Goal: Transaction & Acquisition: Purchase product/service

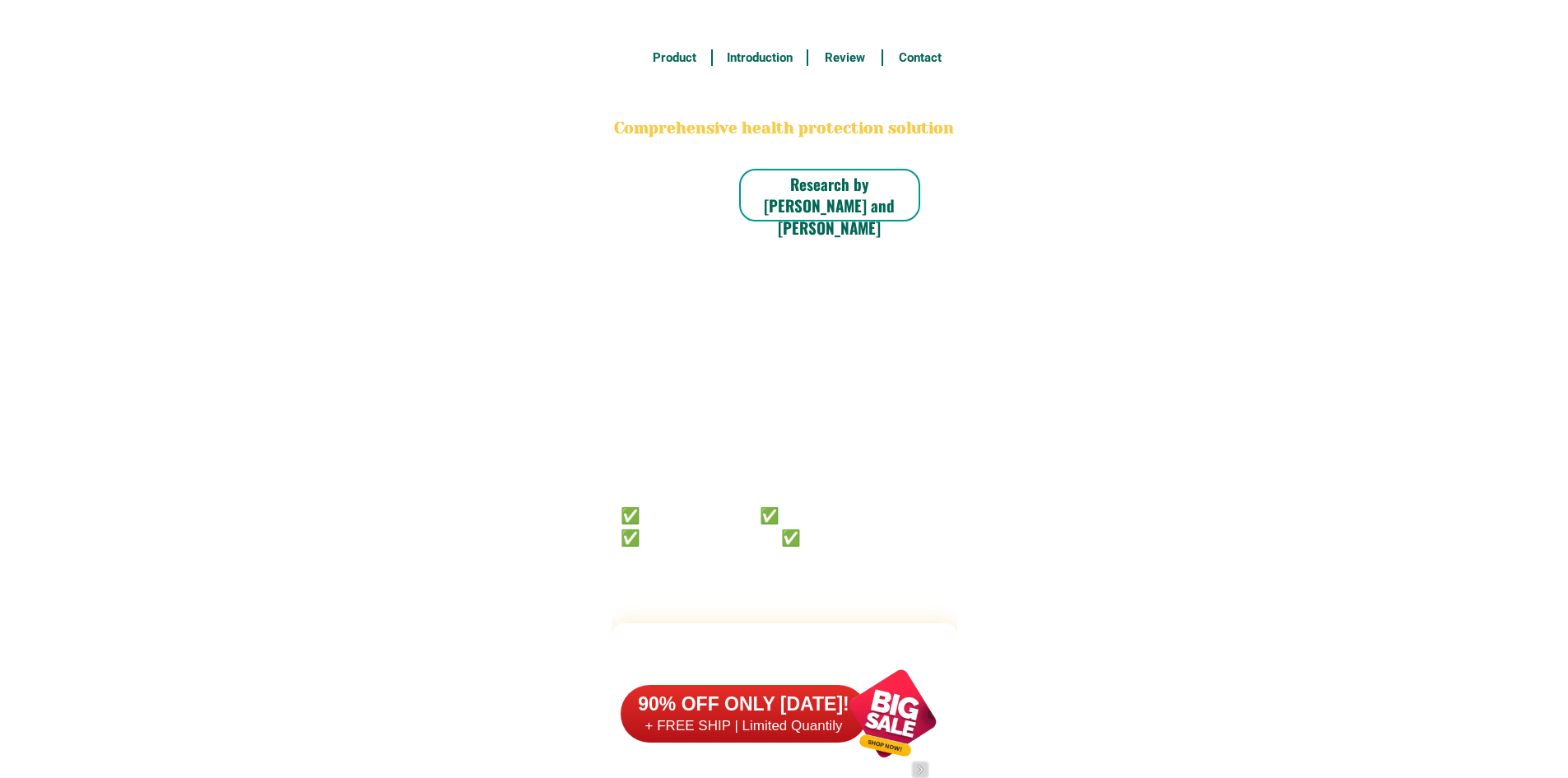
scroll to position [12795, 0]
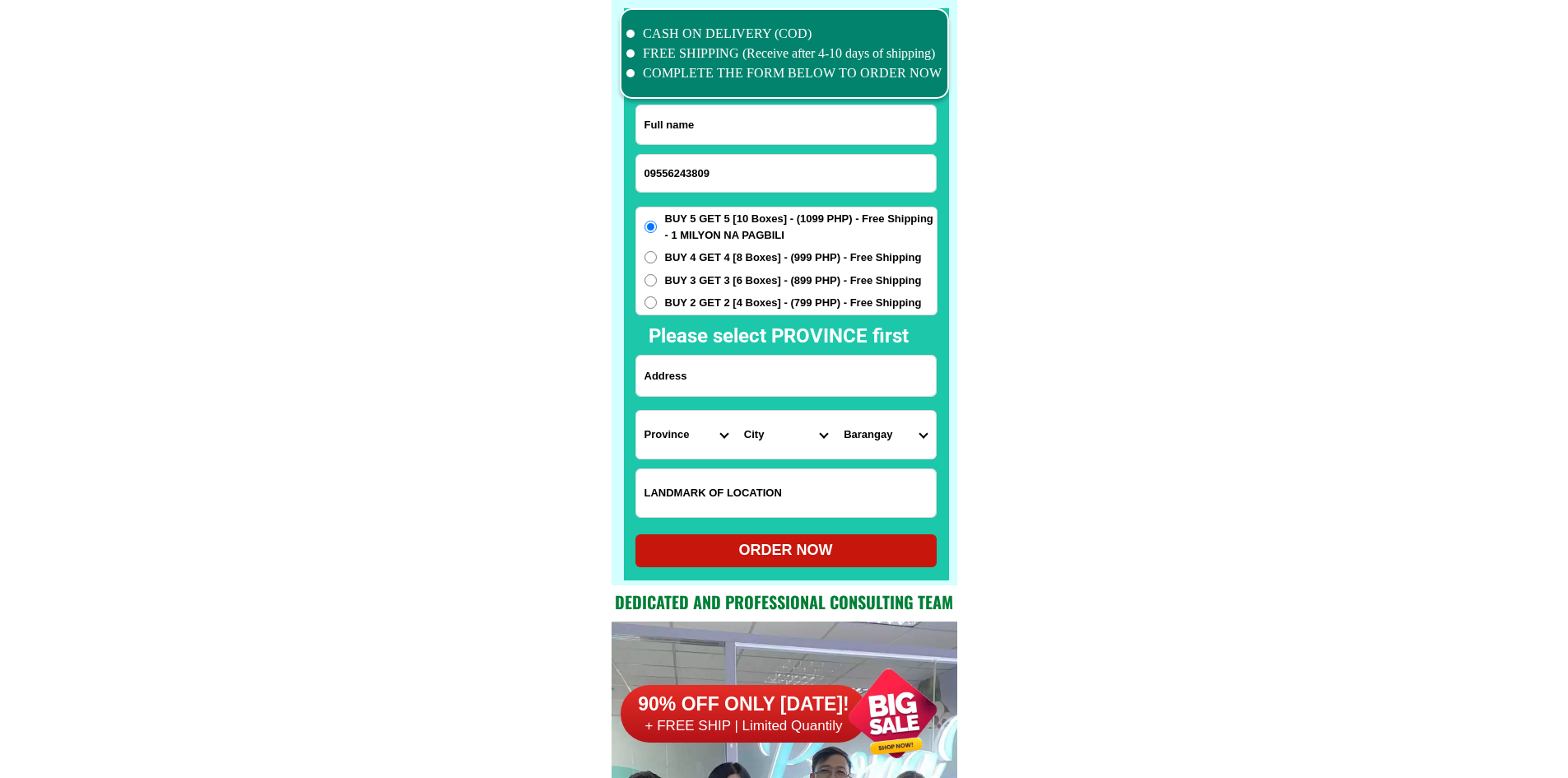
type input "09556243809"
click at [763, 142] on input "Input full_name" at bounding box center [786, 125] width 300 height 39
paste input "Nena Horca"
type input "Nena Horca"
click at [773, 390] on input "Input address" at bounding box center [786, 376] width 300 height 41
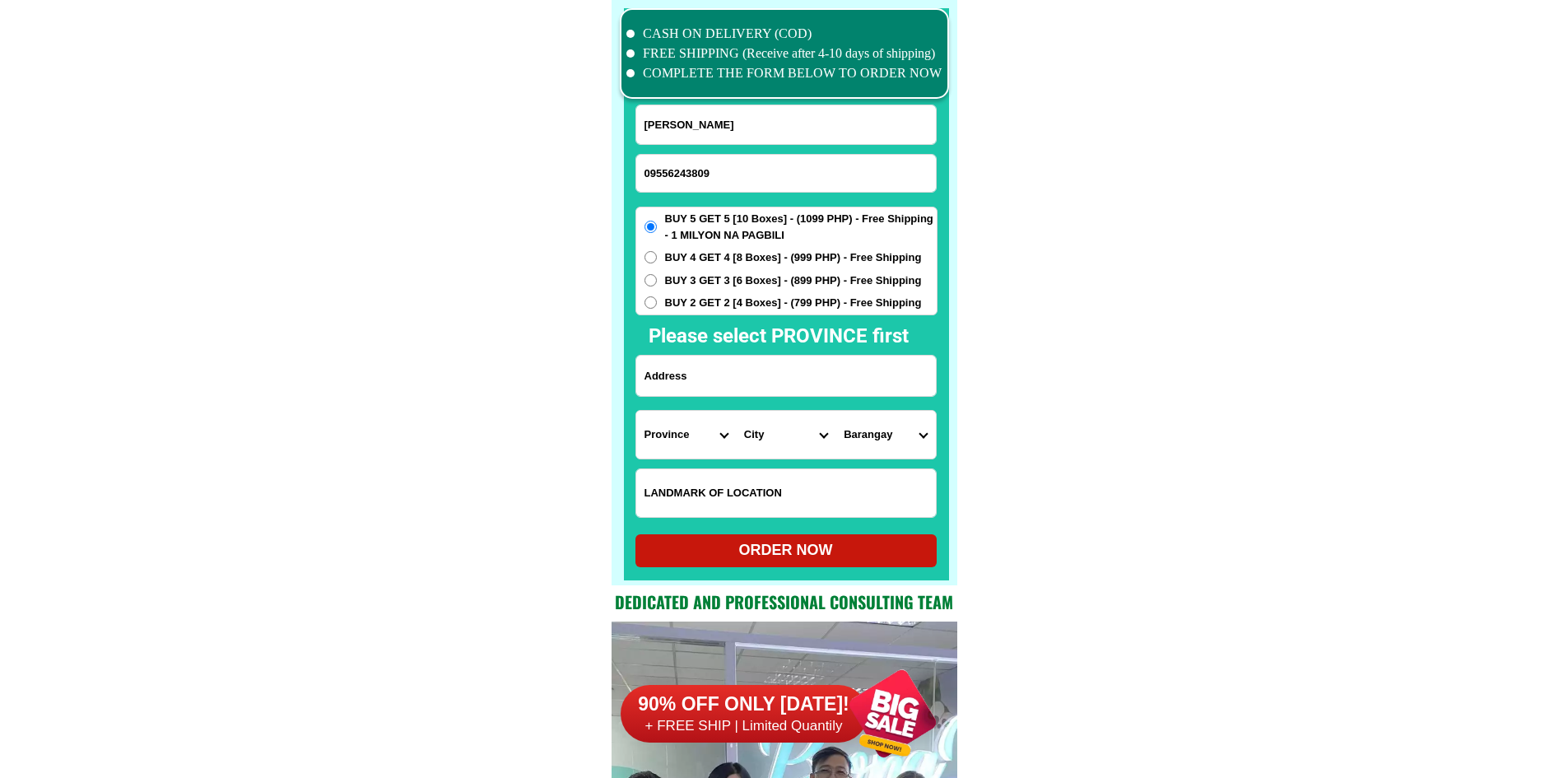
paste input "park 5 dalipuga Iligan cty province of lanao del Norte near dstc tesda school"
type input "park 5 dalipuga Iligan cty province of lanao del Norte near dstc tesda school"
click at [786, 480] on input "Input LANDMARKOFLOCATION" at bounding box center [786, 493] width 300 height 48
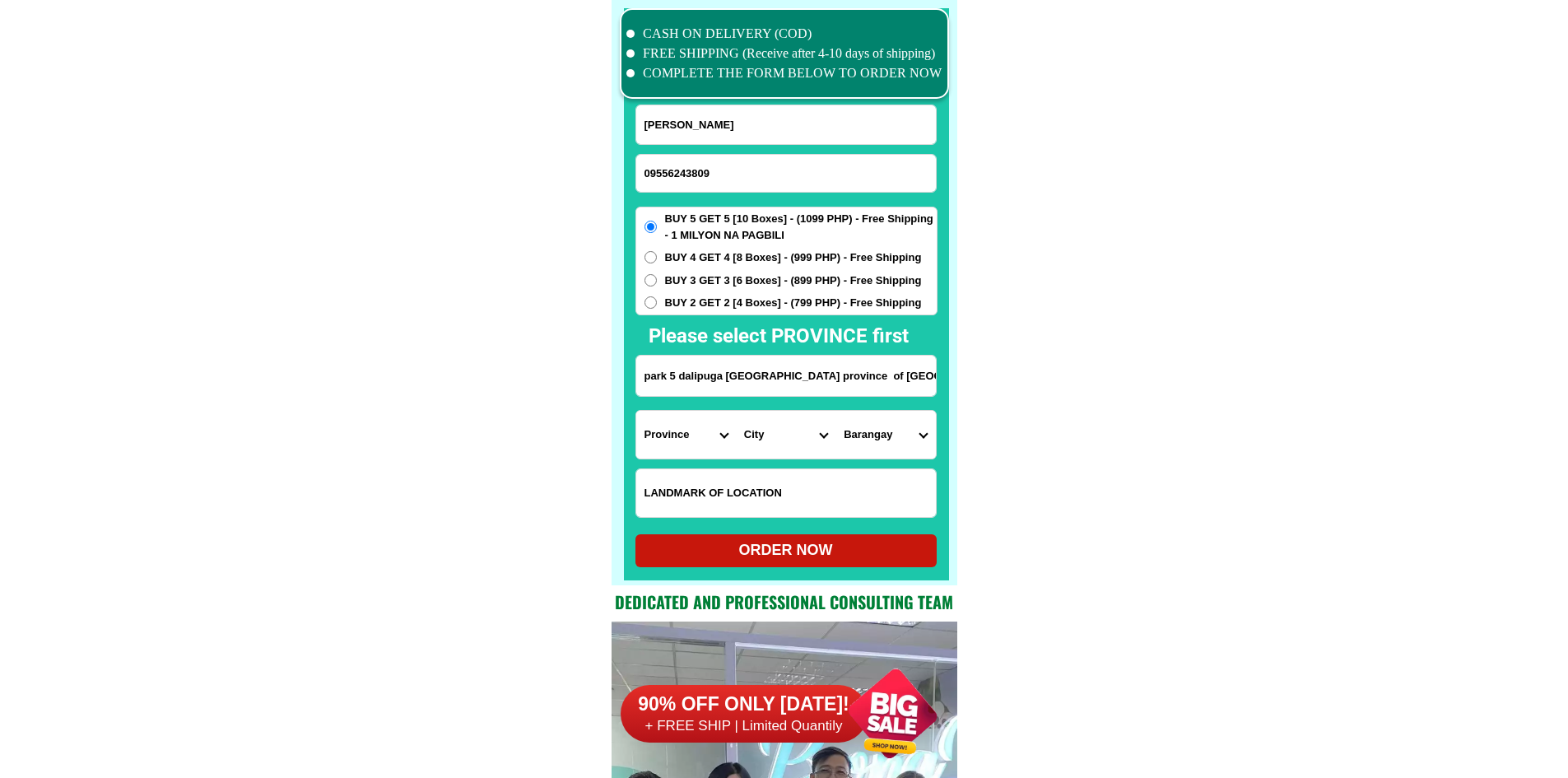
paste input "haloan nang sliming cofe"
type input "haloan nang sliming cofe"
click at [699, 436] on select "Province Abra Agusan-del-norte Agusan-del-sur Aklan Albay Antique Apayao Aurora…" at bounding box center [685, 434] width 100 height 48
click at [636, 411] on select "Province Abra Agusan-del-norte Agusan-del-sur Aklan Albay Antique Apayao Aurora…" at bounding box center [685, 434] width 100 height 48
click at [732, 386] on input "park 5 dalipuga Iligan cty province of lanao del Norte near dstc tesda school" at bounding box center [786, 376] width 300 height 41
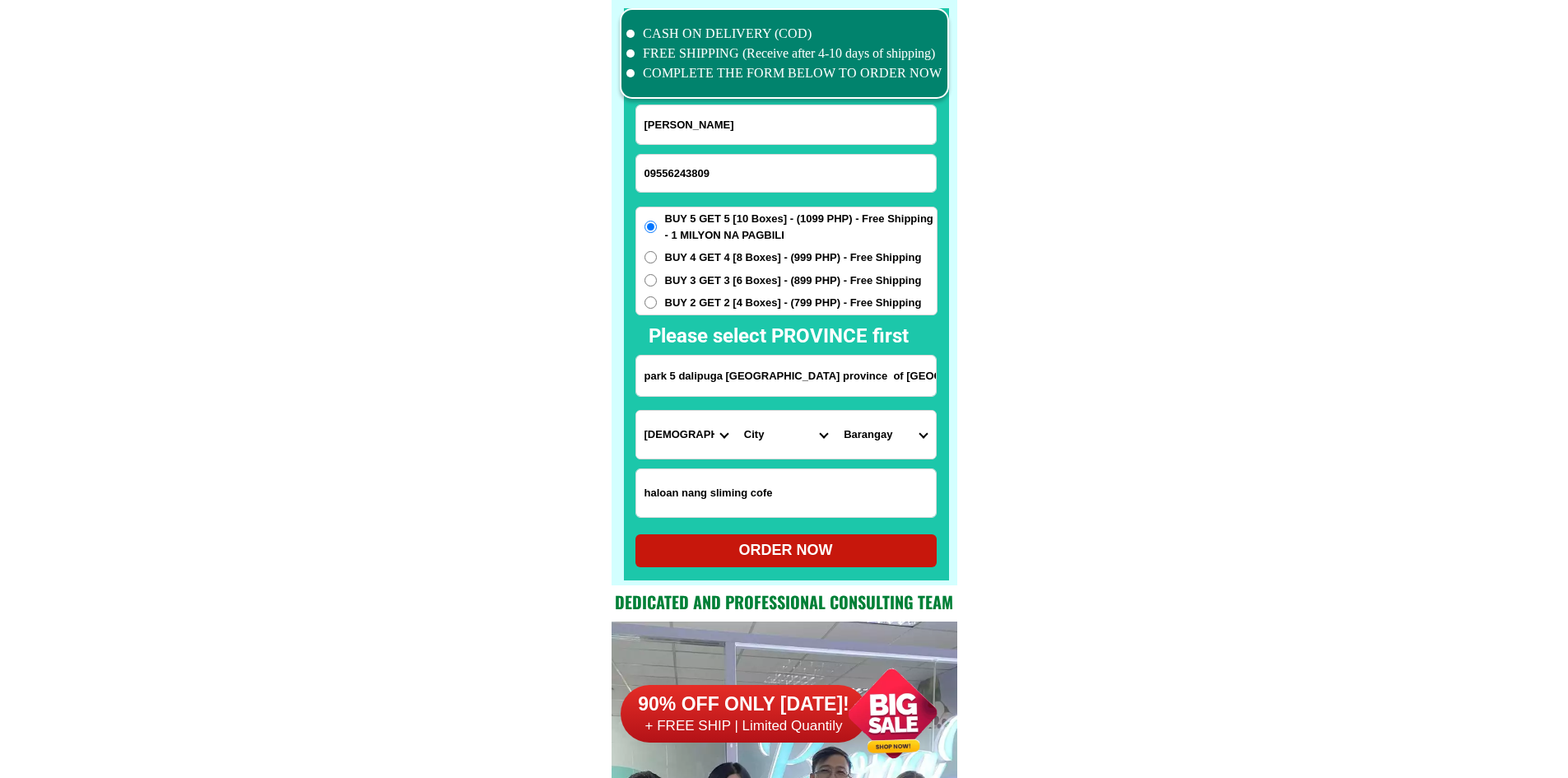
drag, startPoint x: 728, startPoint y: 382, endPoint x: 737, endPoint y: 382, distance: 9.0
click at [737, 382] on input "park 5 dalipuga Iligan cty province of lanao del Norte near dstc tesda school" at bounding box center [786, 376] width 300 height 41
drag, startPoint x: 867, startPoint y: 367, endPoint x: 1017, endPoint y: 382, distance: 150.7
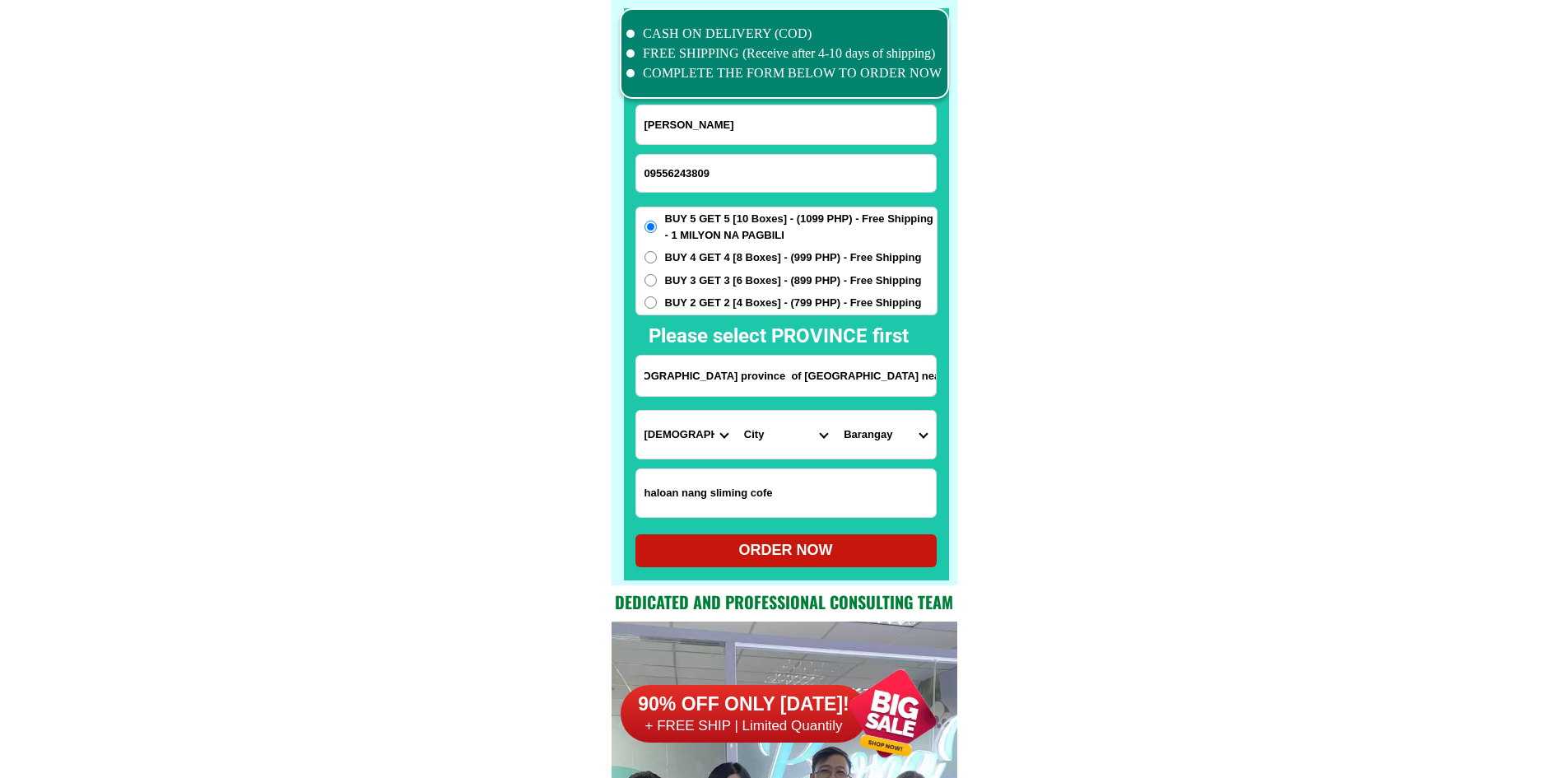
click at [681, 446] on select "Province Abra Agusan-del-norte Agusan-del-sur Aklan Albay Antique Apayao Aurora…" at bounding box center [685, 434] width 100 height 48
select select "63_691"
click at [795, 441] on select "City Bacolod Baloi Baroy Iligan-city Kauswagan Kolambugan Lala Lanao-del-norte-…" at bounding box center [785, 434] width 100 height 48
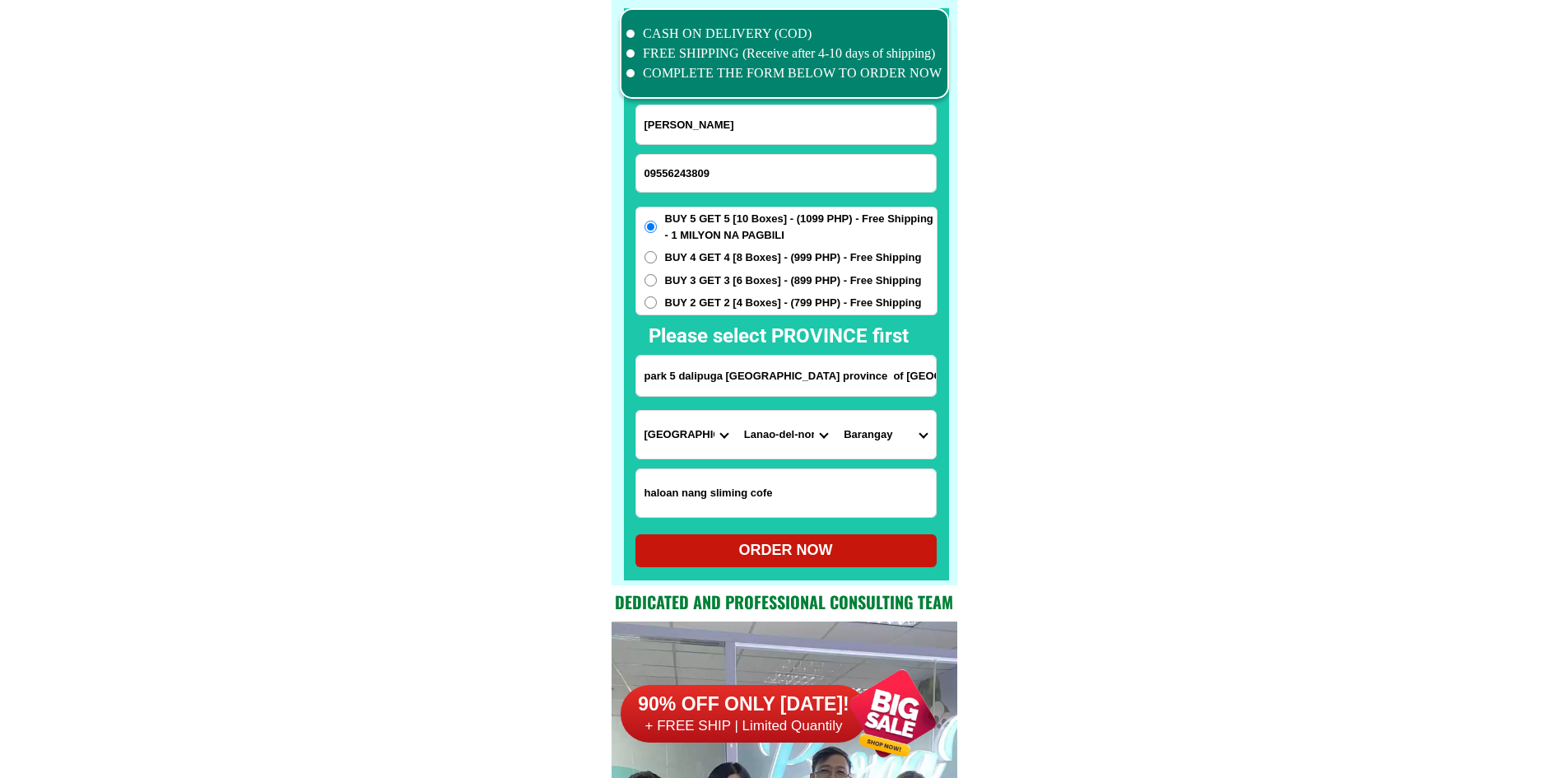
click at [795, 441] on select "City Bacolod Baloi Baroy Iligan-city Kauswagan Kolambugan Lala Lanao-del-norte-…" at bounding box center [785, 434] width 100 height 48
select select "63_6916361"
click at [899, 448] on select "Barangay Abuno Acmac Bagong silang Bonbonon Bunawan Buru-un Dalipuga Del carmen…" at bounding box center [884, 434] width 100 height 48
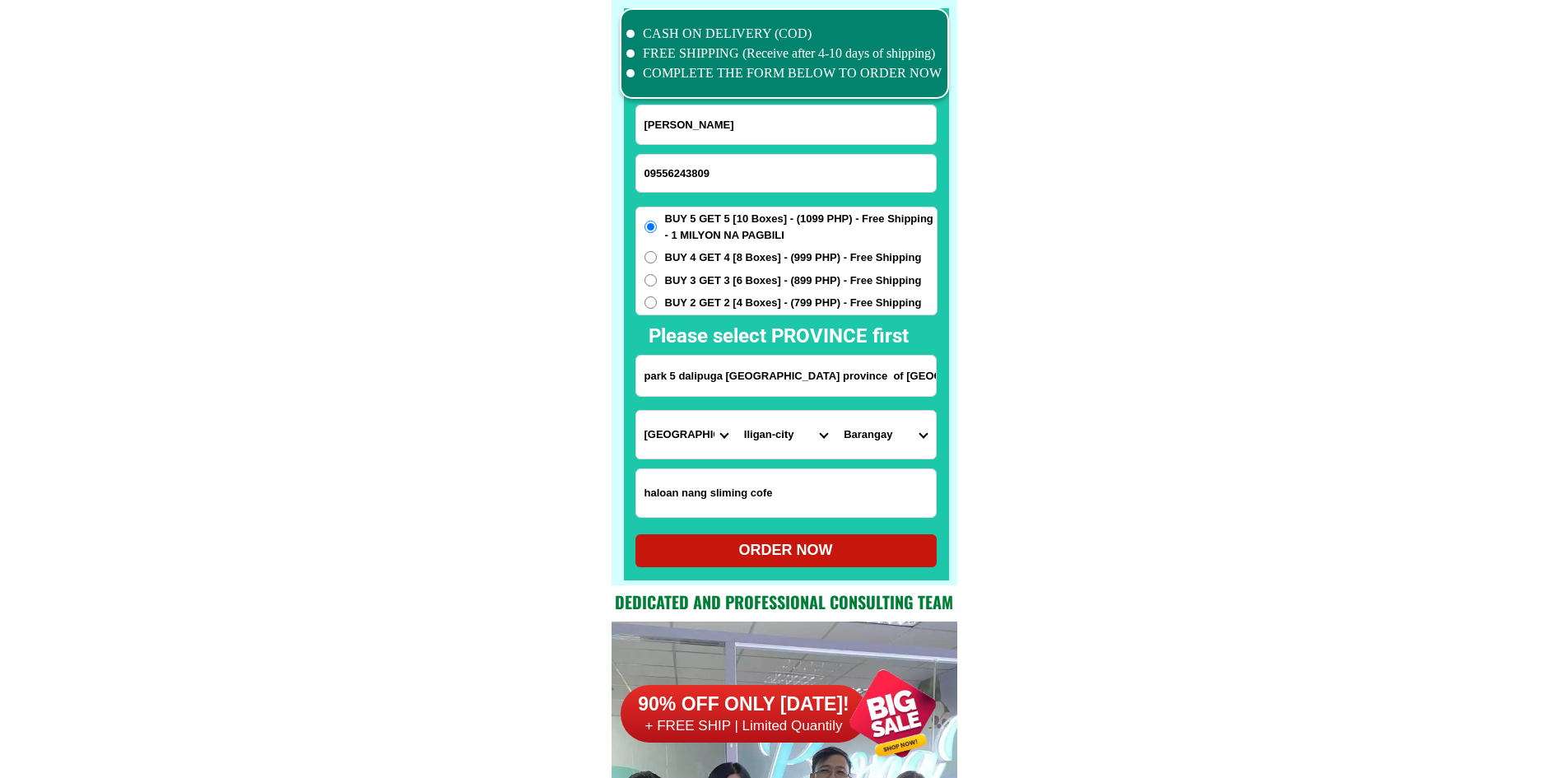
select select "63_69163616921"
click at [818, 539] on div "ORDER NOW" at bounding box center [786, 550] width 301 height 33
type input "park 5 dalipuga Iligan cty province of lanao del Norte near dstc tesda school"
radio input "true"
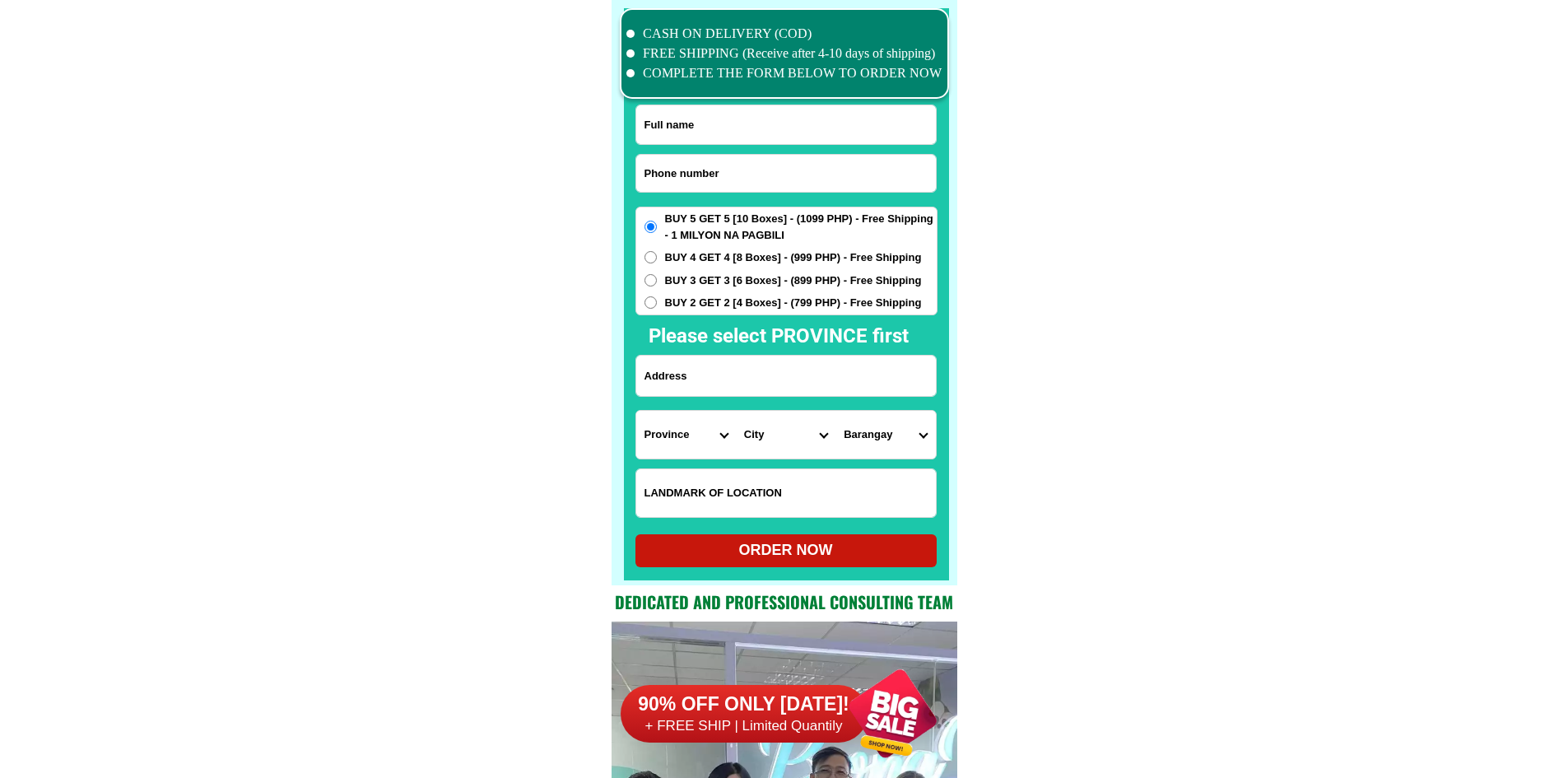
scroll to position [12795, 0]
